Goal: Information Seeking & Learning: Check status

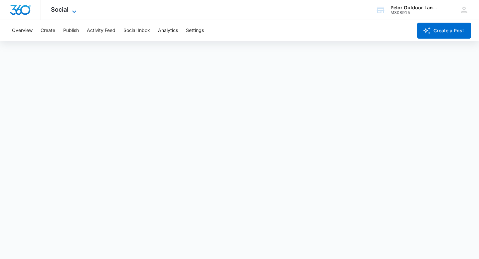
click at [67, 10] on span "Social" at bounding box center [60, 9] width 18 height 7
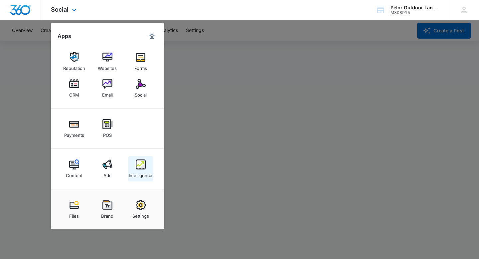
click at [138, 168] on img at bounding box center [141, 164] width 10 height 10
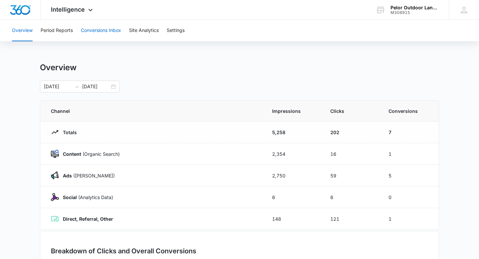
click at [97, 34] on button "Conversions Inbox" at bounding box center [101, 30] width 40 height 21
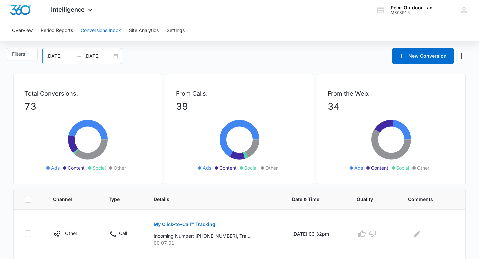
click at [73, 60] on div "08/05/2025 09/04/2025" at bounding box center [82, 56] width 80 height 16
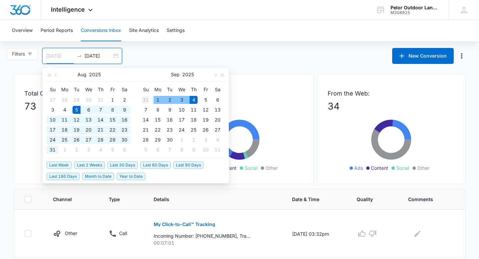
type input "[DATE]"
click at [145, 97] on div "31" at bounding box center [146, 100] width 8 height 8
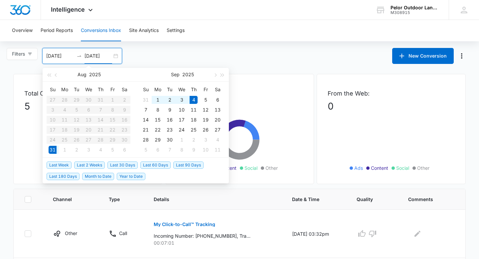
type input "[DATE]"
click at [192, 101] on div "4" at bounding box center [194, 100] width 8 height 8
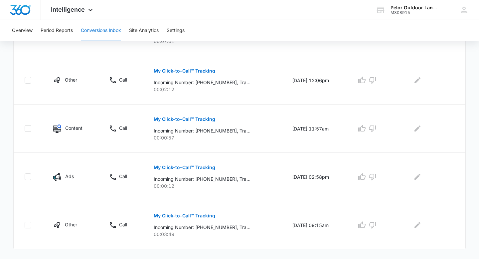
scroll to position [207, 0]
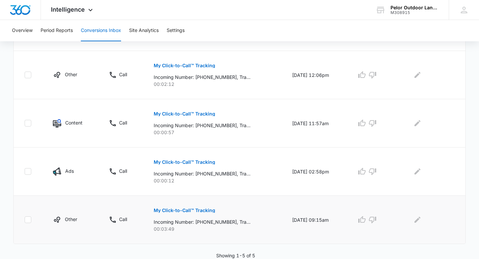
click at [184, 210] on p "My Click-to-Call™ Tracking" at bounding box center [185, 210] width 62 height 5
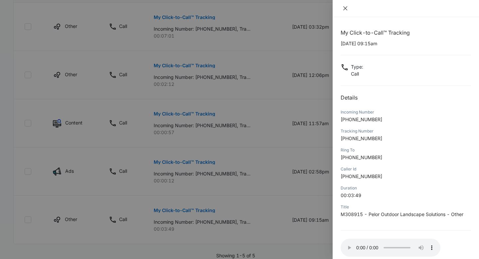
click at [347, 5] on button "Close" at bounding box center [345, 8] width 9 height 6
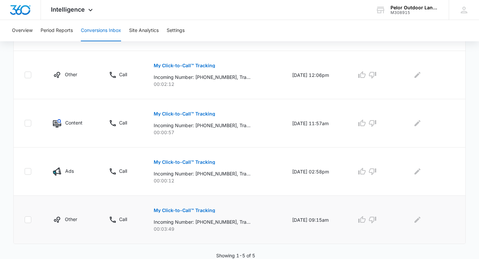
click at [170, 212] on p "My Click-to-Call™ Tracking" at bounding box center [185, 210] width 62 height 5
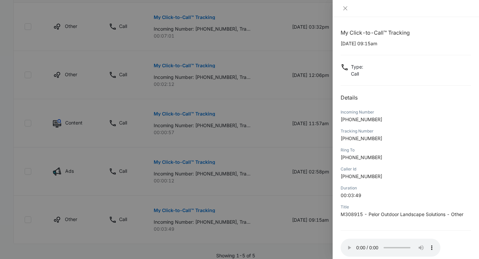
click at [175, 165] on div at bounding box center [239, 129] width 479 height 259
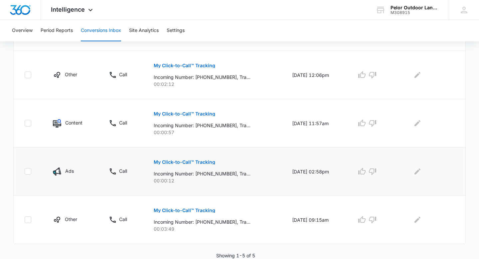
click at [172, 163] on p "My Click-to-Call™ Tracking" at bounding box center [185, 162] width 62 height 5
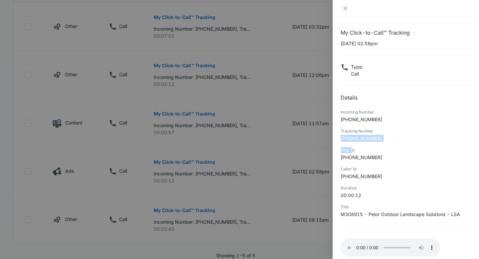
drag, startPoint x: 378, startPoint y: 138, endPoint x: 356, endPoint y: 155, distance: 27.7
click at [356, 154] on div "My Click-to-Call™ Tracking 09/02/2025 at 02:58pm Type : Call Details Incoming N…" at bounding box center [406, 156] width 131 height 254
click at [386, 137] on p "+14072127938" at bounding box center [406, 138] width 131 height 7
drag, startPoint x: 379, startPoint y: 119, endPoint x: 346, endPoint y: 120, distance: 33.0
click at [346, 120] on p "+14074701984" at bounding box center [406, 119] width 131 height 7
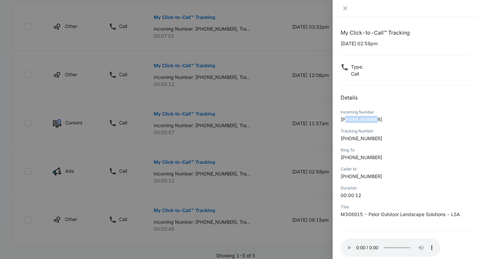
copy span "4074701984"
click at [349, 7] on button "Close" at bounding box center [345, 8] width 9 height 6
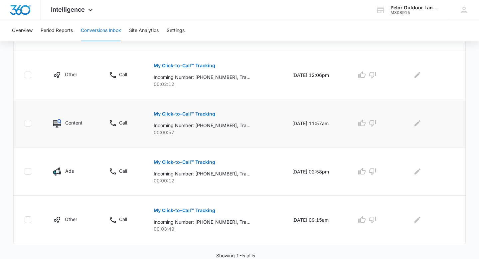
click at [162, 115] on p "My Click-to-Call™ Tracking" at bounding box center [185, 114] width 62 height 5
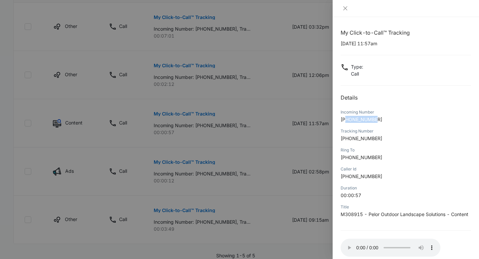
drag, startPoint x: 347, startPoint y: 121, endPoint x: 390, endPoint y: 124, distance: 42.7
click at [390, 124] on div "Incoming Number +18302490111" at bounding box center [406, 118] width 131 height 19
copy span "8302490111"
click at [346, 7] on icon "close" at bounding box center [345, 8] width 5 height 5
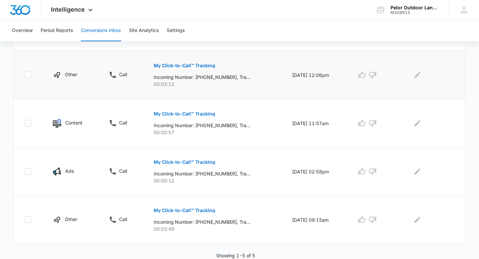
click at [186, 63] on button "My Click-to-Call™ Tracking" at bounding box center [185, 66] width 62 height 16
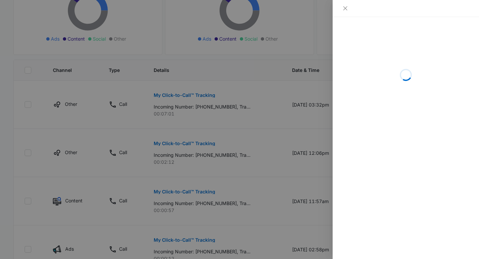
scroll to position [130, 0]
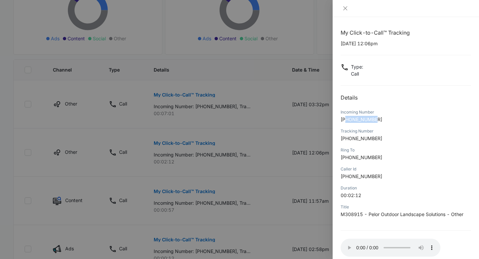
drag, startPoint x: 347, startPoint y: 120, endPoint x: 381, endPoint y: 118, distance: 34.7
click at [381, 118] on p "+16893054866" at bounding box center [406, 119] width 131 height 7
copy span "6893054866"
click at [345, 8] on icon "close" at bounding box center [346, 8] width 4 height 4
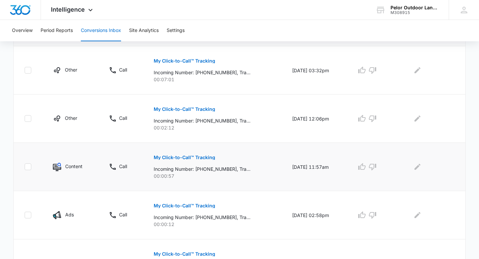
scroll to position [207, 0]
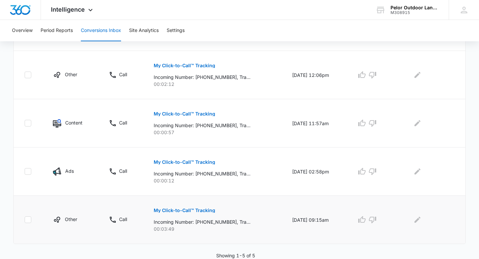
click at [161, 210] on p "My Click-to-Call™ Tracking" at bounding box center [185, 210] width 62 height 5
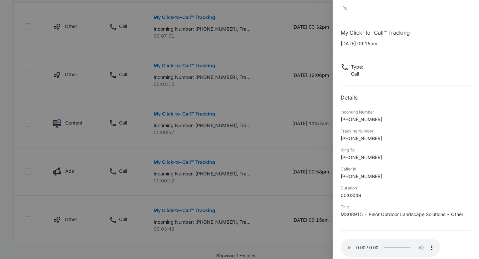
scroll to position [189, 0]
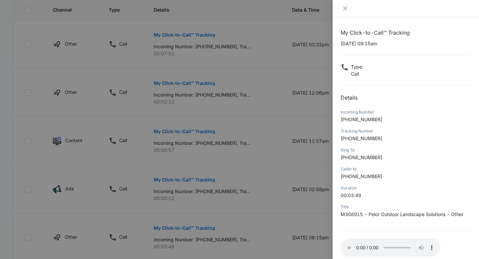
click at [252, 17] on div at bounding box center [239, 129] width 479 height 259
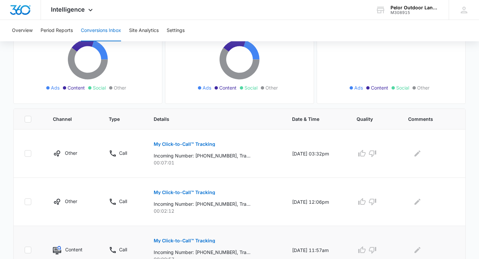
scroll to position [0, 0]
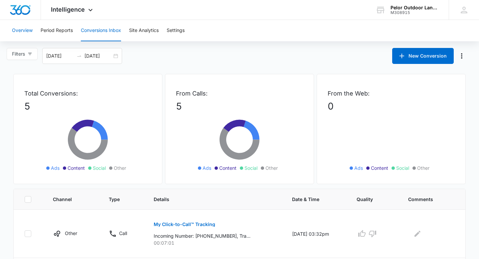
click at [28, 35] on button "Overview" at bounding box center [22, 30] width 21 height 21
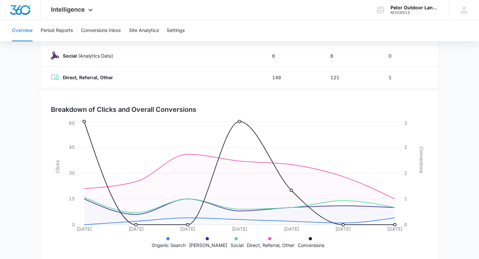
scroll to position [153, 0]
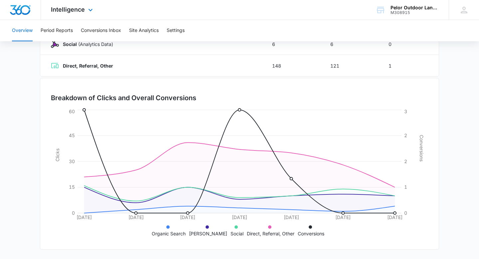
click at [70, 4] on div "Intelligence Apps Reputation Websites Forms CRM Email Social Payments POS Conte…" at bounding box center [73, 10] width 64 height 20
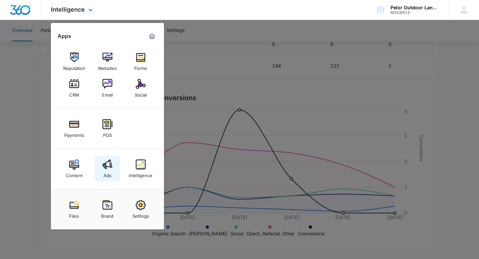
click at [110, 173] on div "Ads" at bounding box center [108, 173] width 8 height 9
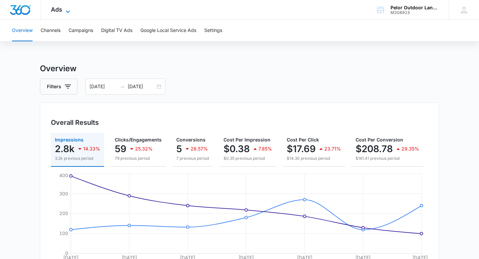
click at [57, 8] on span "Ads" at bounding box center [56, 9] width 11 height 7
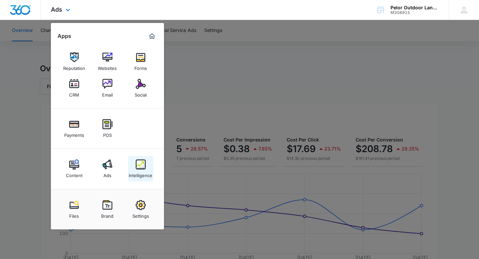
click at [133, 170] on div "Intelligence" at bounding box center [141, 173] width 24 height 9
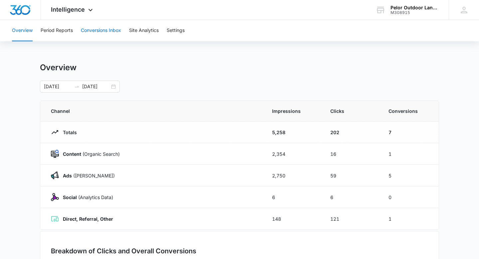
click at [97, 32] on button "Conversions Inbox" at bounding box center [101, 30] width 40 height 21
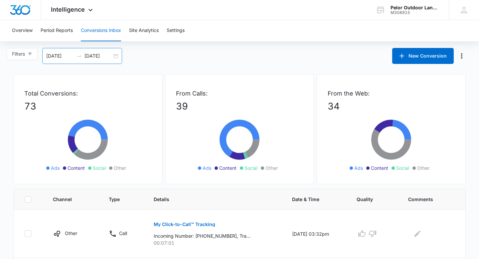
click at [71, 51] on div "08/05/2025 09/04/2025" at bounding box center [82, 56] width 80 height 16
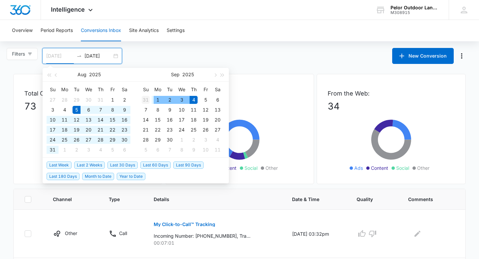
type input "[DATE]"
click at [149, 99] on div "31" at bounding box center [146, 100] width 8 height 8
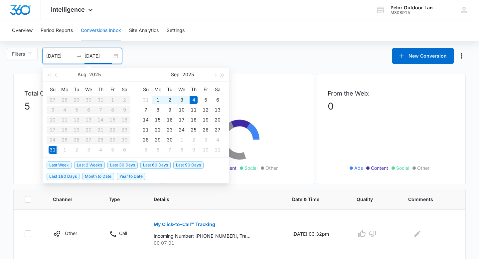
click at [164, 57] on div "Filters 08/31/2025 09/04/2025 New Conversion Aug 2025 Su Mo Tu We Th Fr Sa 27 2…" at bounding box center [239, 56] width 479 height 16
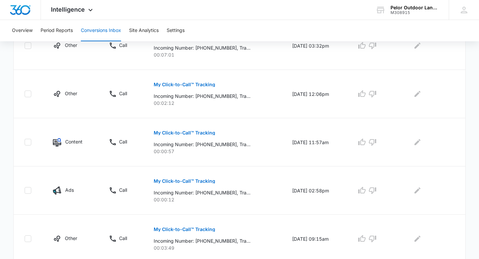
scroll to position [207, 0]
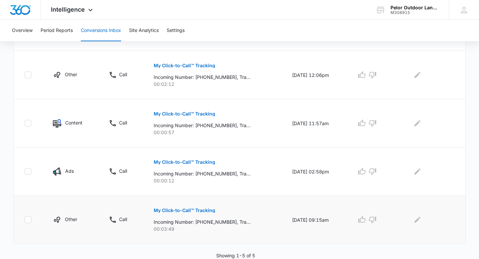
click at [185, 214] on button "My Click-to-Call™ Tracking" at bounding box center [185, 210] width 62 height 16
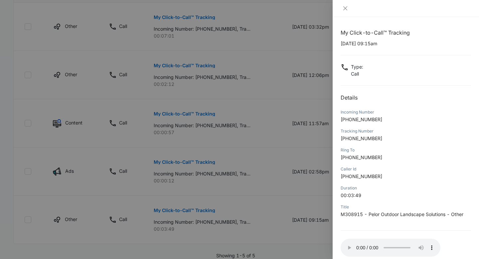
click at [174, 160] on div at bounding box center [239, 129] width 479 height 259
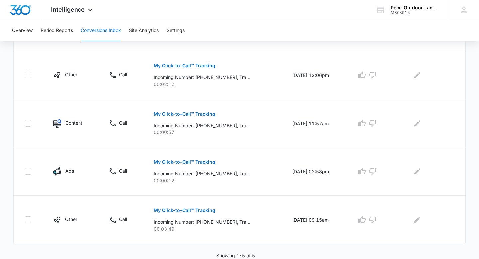
click at [174, 160] on p "My Click-to-Call™ Tracking" at bounding box center [185, 162] width 62 height 5
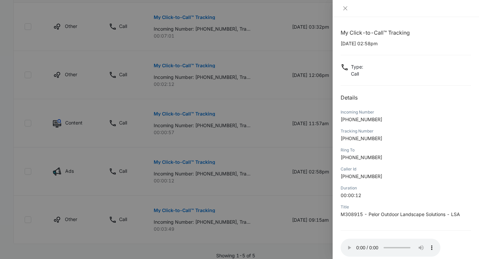
click at [180, 111] on div at bounding box center [239, 129] width 479 height 259
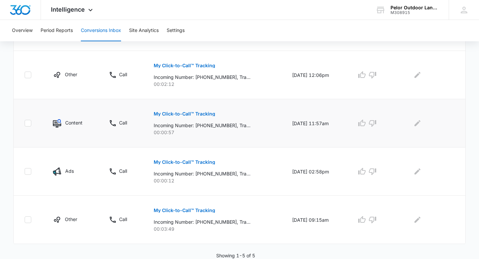
click at [178, 115] on p "My Click-to-Call™ Tracking" at bounding box center [185, 114] width 62 height 5
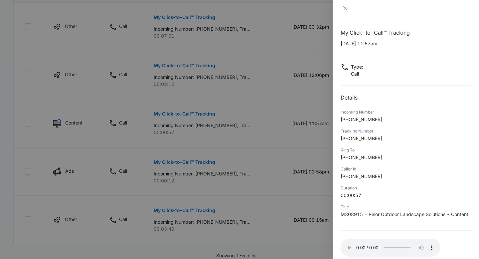
scroll to position [0, 0]
click at [347, 6] on icon "close" at bounding box center [345, 8] width 5 height 5
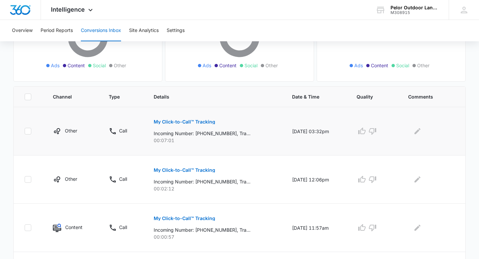
scroll to position [99, 0]
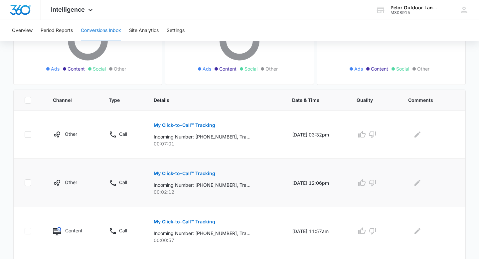
click at [160, 174] on p "My Click-to-Call™ Tracking" at bounding box center [185, 173] width 62 height 5
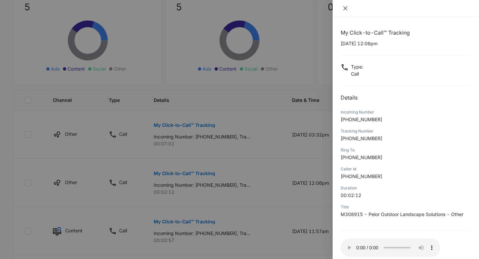
click at [346, 9] on icon "close" at bounding box center [345, 8] width 5 height 5
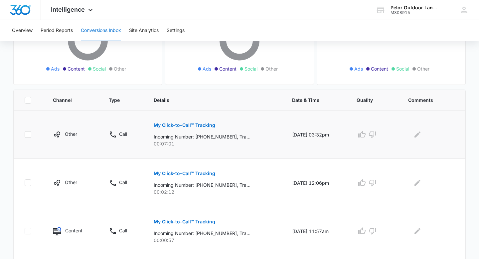
click at [165, 126] on p "My Click-to-Call™ Tracking" at bounding box center [185, 125] width 62 height 5
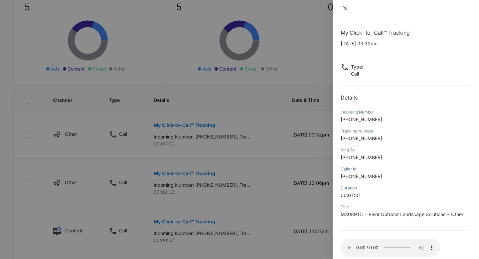
click at [346, 10] on icon "close" at bounding box center [345, 8] width 5 height 5
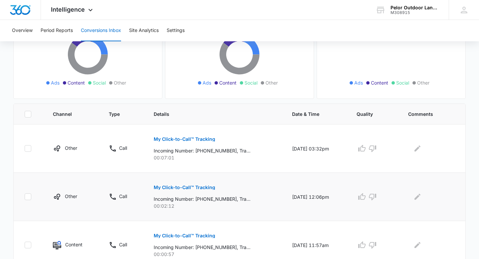
scroll to position [0, 0]
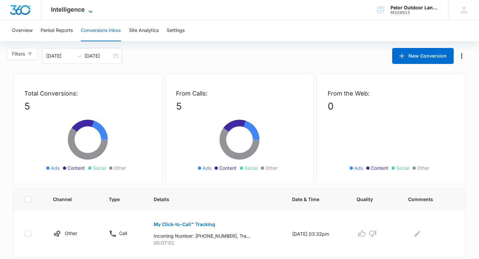
click at [62, 7] on span "Intelligence" at bounding box center [68, 9] width 34 height 7
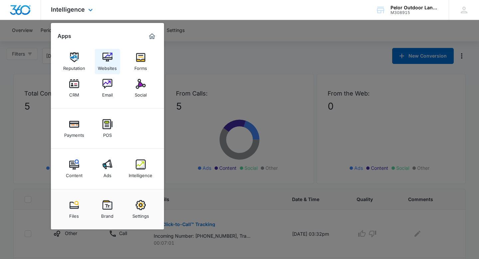
click at [109, 62] on img at bounding box center [108, 57] width 10 height 10
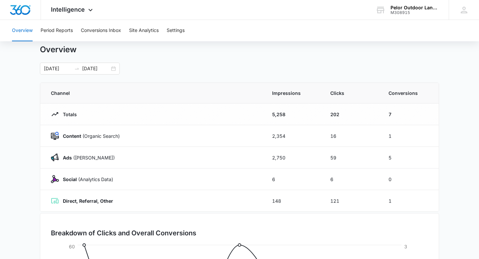
scroll to position [18, 0]
click at [57, 67] on input "[DATE]" at bounding box center [58, 68] width 28 height 7
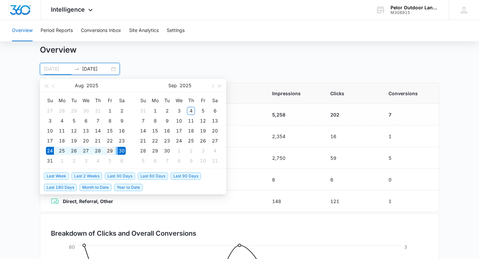
type input "[DATE]"
click at [112, 151] on div "29" at bounding box center [110, 151] width 8 height 8
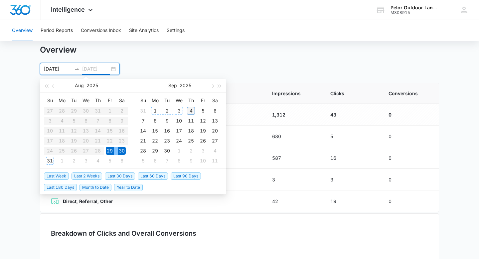
type input "[DATE]"
click at [190, 111] on div "4" at bounding box center [191, 111] width 8 height 8
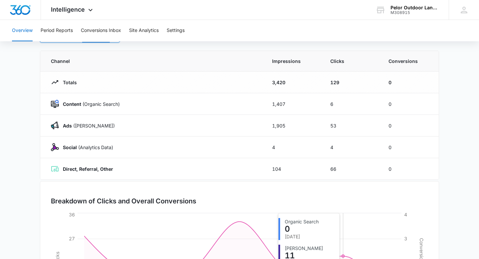
scroll to position [0, 0]
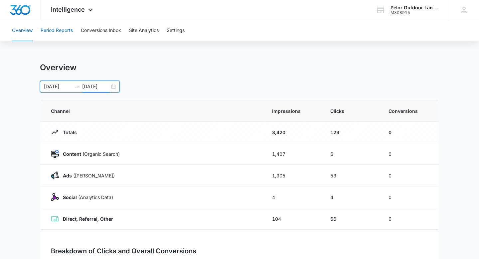
click at [65, 33] on button "Period Reports" at bounding box center [57, 30] width 32 height 21
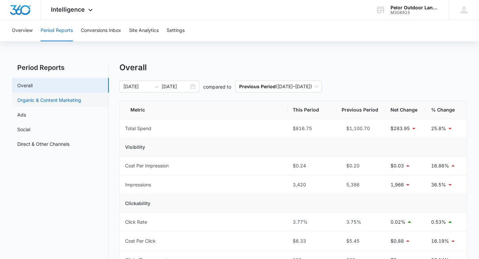
click at [38, 102] on link "Organic & Content Marketing" at bounding box center [49, 100] width 64 height 7
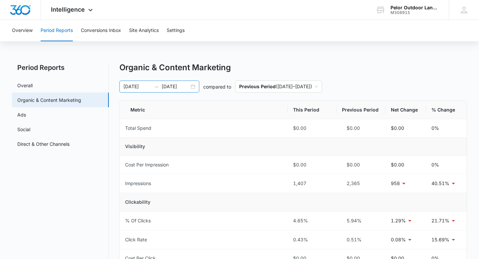
click at [175, 88] on input "[DATE]" at bounding box center [176, 86] width 28 height 7
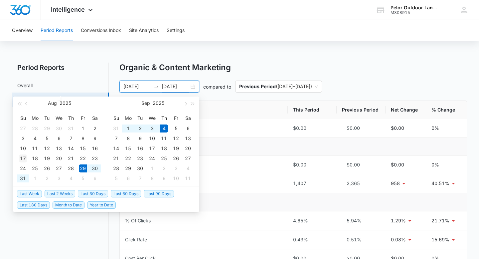
type input "[DATE]"
click at [20, 159] on div "17" at bounding box center [23, 158] width 8 height 8
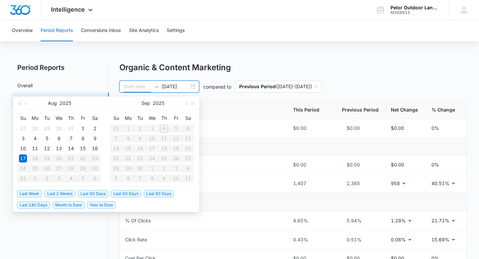
click at [94, 157] on table "Su Mo Tu We Th Fr Sa 27 28 29 30 31 1 2 3 4 5 6 7 8 9 10 11 12 13 14 15 16 17 1…" at bounding box center [59, 148] width 84 height 71
click at [96, 159] on table "Su Mo Tu We Th Fr Sa 27 28 29 30 31 1 2 3 4 5 6 7 8 9 10 11 12 13 14 15 16 17 1…" at bounding box center [59, 148] width 84 height 71
type input "[DATE]"
click at [24, 158] on div "17" at bounding box center [23, 158] width 8 height 8
type input "[DATE]"
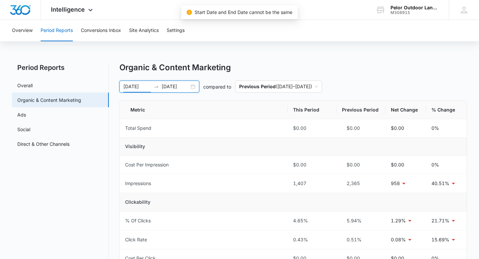
click at [176, 88] on input "[DATE]" at bounding box center [176, 86] width 28 height 7
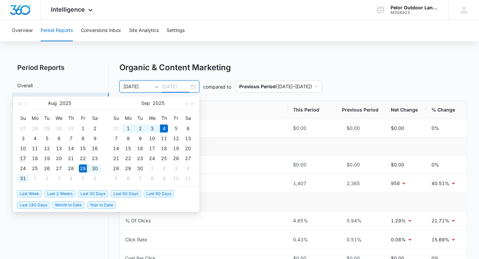
type input "[DATE]"
click at [24, 158] on div "17" at bounding box center [23, 158] width 8 height 8
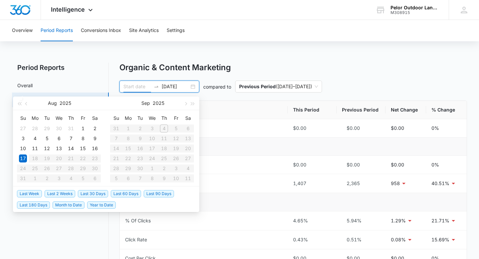
click at [96, 158] on table "Su Mo Tu We Th Fr Sa 27 28 29 30 31 1 2 3 4 5 6 7 8 9 10 11 12 13 14 15 16 17 1…" at bounding box center [59, 148] width 84 height 71
type input "[DATE]"
click at [23, 149] on div "10" at bounding box center [23, 149] width 8 height 8
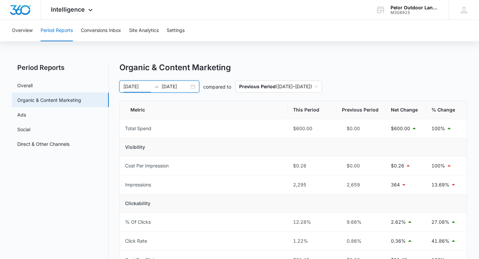
click at [143, 87] on input "[DATE]" at bounding box center [138, 86] width 28 height 7
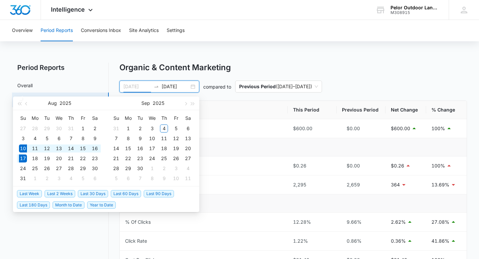
type input "[DATE]"
click at [26, 158] on div "17" at bounding box center [23, 158] width 8 height 8
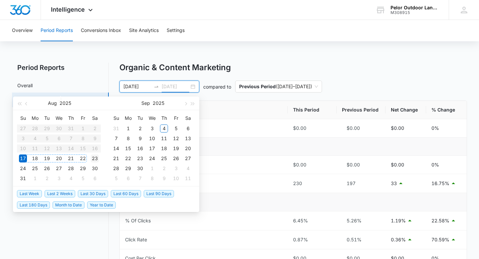
type input "[DATE]"
click at [95, 157] on div "23" at bounding box center [95, 158] width 8 height 8
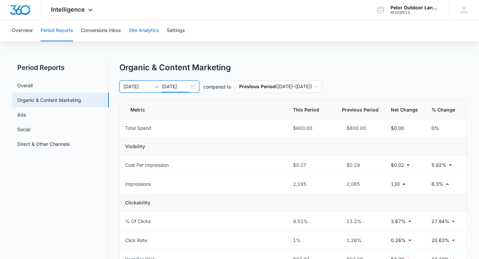
click at [138, 28] on button "Site Analytics" at bounding box center [144, 30] width 30 height 21
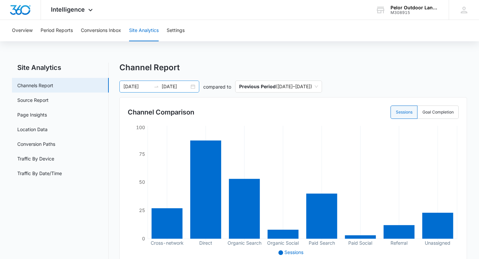
click at [139, 85] on input "[DATE]" at bounding box center [138, 86] width 28 height 7
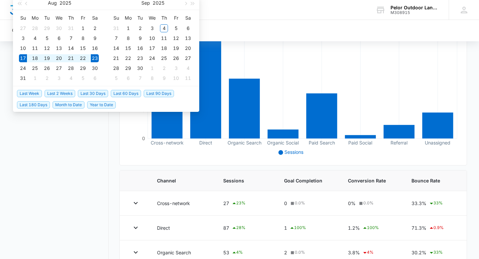
scroll to position [104, 0]
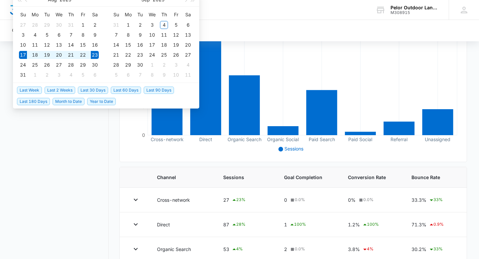
click at [50, 178] on nav "Site Analytics Channels Report Source Report Page Insights Location Data Conver…" at bounding box center [60, 172] width 97 height 426
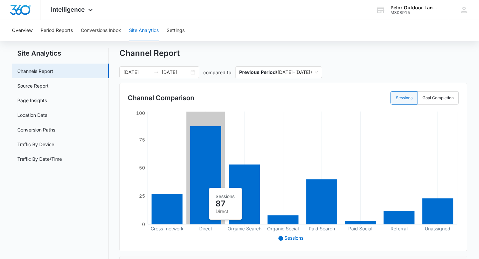
scroll to position [13, 0]
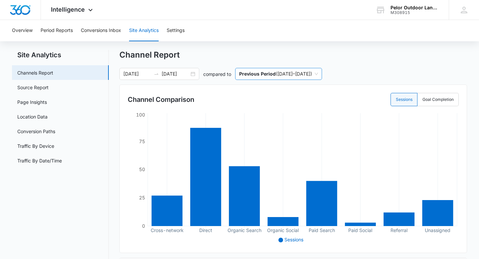
click at [291, 72] on span "Previous Period ( [DATE] – [DATE] )" at bounding box center [278, 73] width 79 height 11
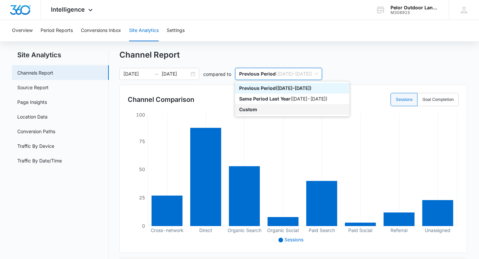
click at [248, 110] on p "Custom" at bounding box center [248, 110] width 18 height 6
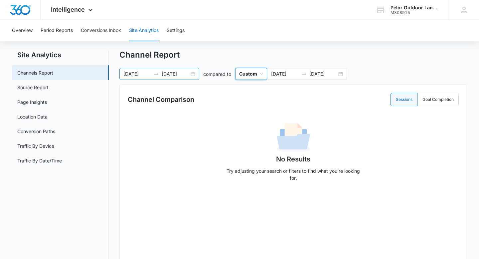
click at [138, 72] on input "[DATE]" at bounding box center [138, 73] width 28 height 7
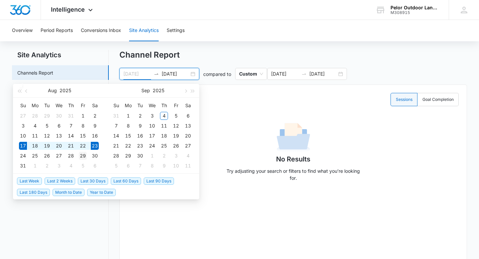
type input "[DATE]"
click at [82, 156] on div "29" at bounding box center [83, 156] width 8 height 8
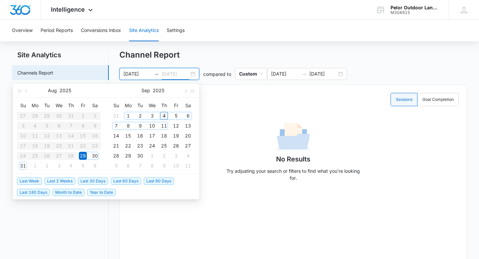
type input "[DATE]"
click at [166, 115] on div "4" at bounding box center [164, 116] width 8 height 8
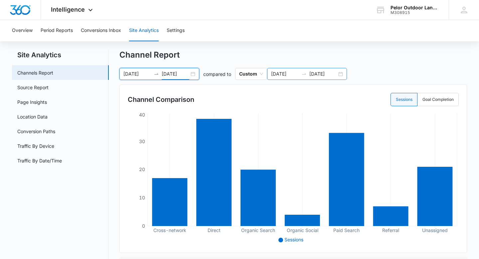
click at [293, 72] on input "[DATE]" at bounding box center [285, 73] width 28 height 7
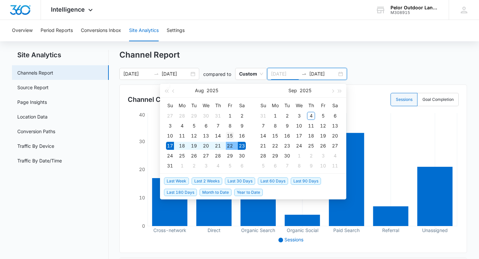
type input "[DATE]"
click at [231, 136] on div "15" at bounding box center [230, 136] width 8 height 8
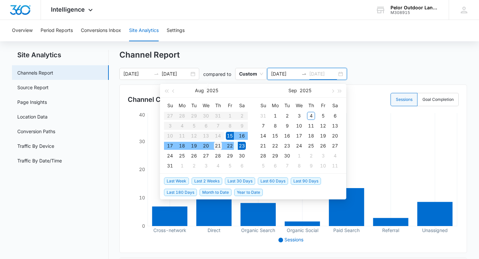
type input "[DATE]"
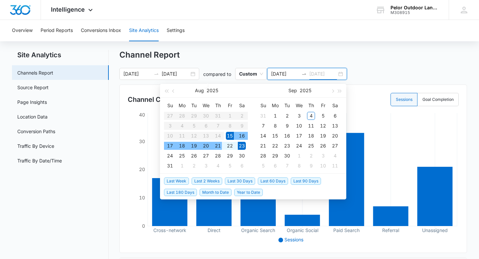
click at [220, 145] on div "21" at bounding box center [218, 146] width 8 height 8
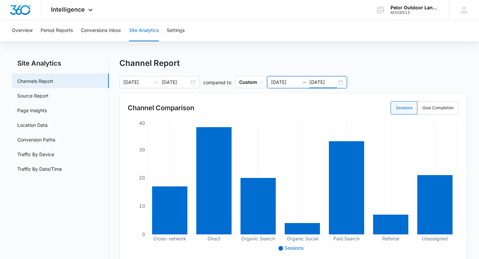
scroll to position [0, 0]
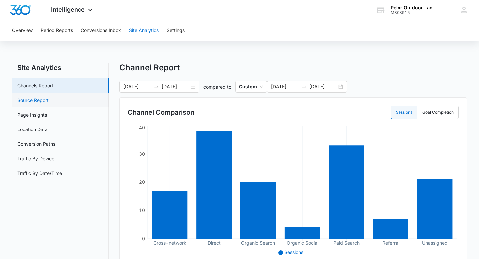
click at [36, 99] on link "Source Report" at bounding box center [32, 100] width 31 height 7
